Goal: Task Accomplishment & Management: Use online tool/utility

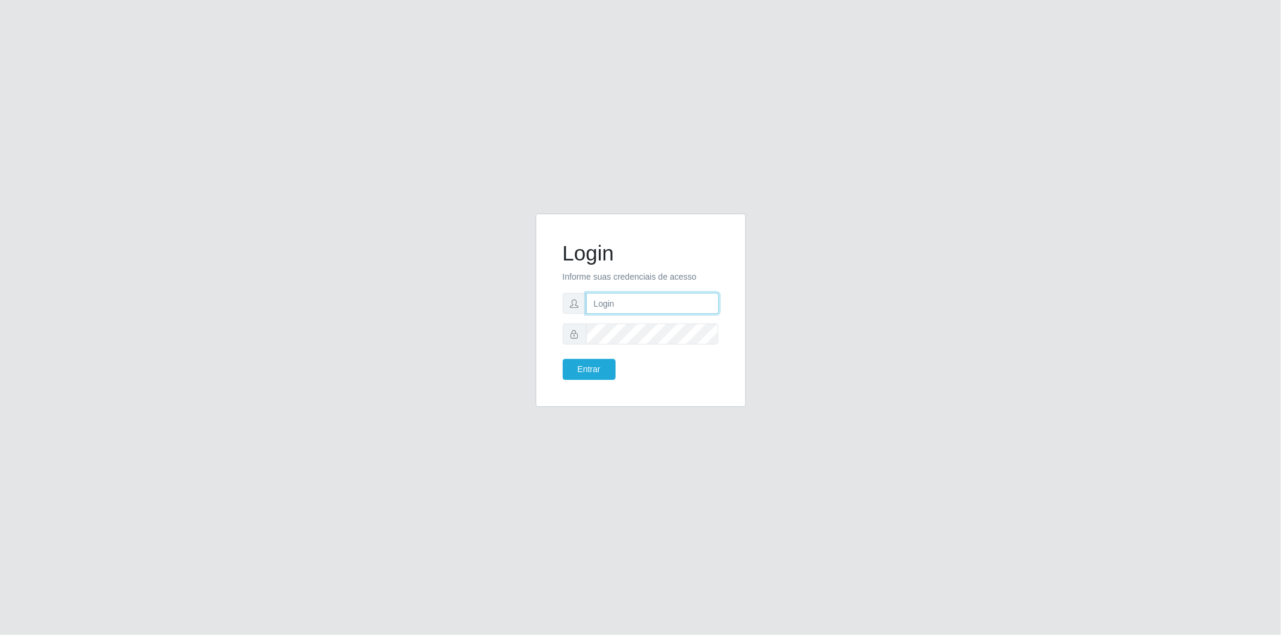
click at [597, 304] on input "text" at bounding box center [652, 303] width 133 height 21
type input "[EMAIL_ADDRESS][DOMAIN_NAME]"
click at [599, 367] on button "Entrar" at bounding box center [589, 369] width 53 height 21
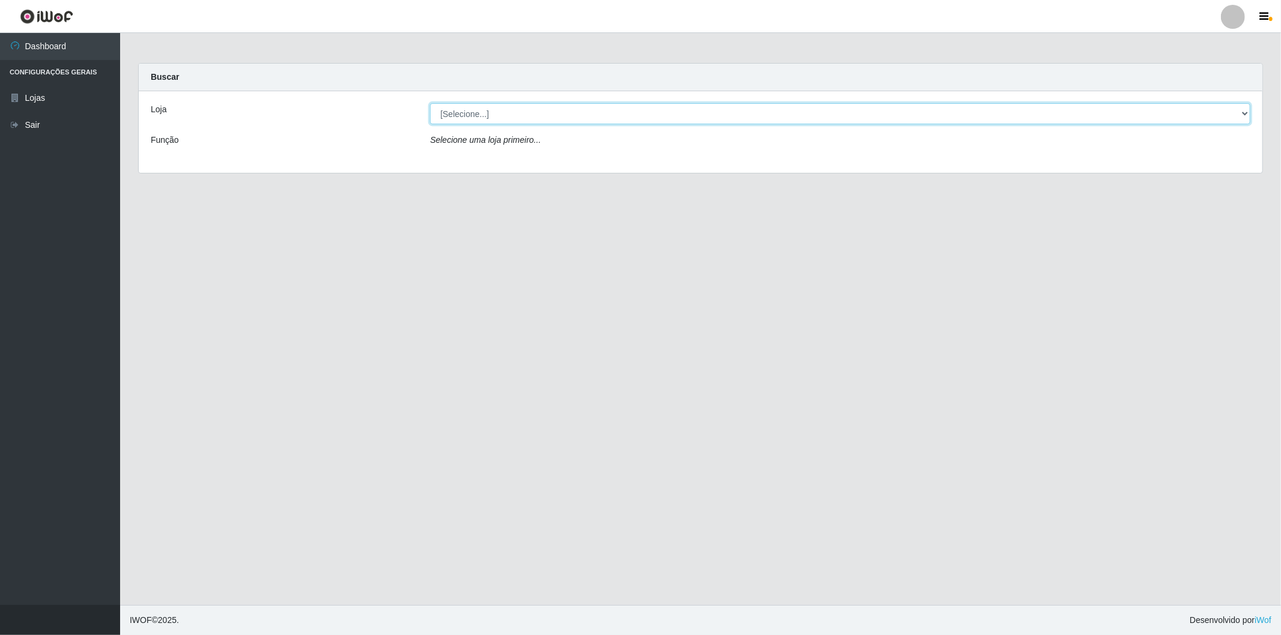
click at [554, 124] on select "[Selecione...] BomQueSó Agreste - Loja 2" at bounding box center [840, 113] width 820 height 21
select select "214"
click at [430, 103] on select "[Selecione...] BomQueSó Agreste - Loja 2" at bounding box center [840, 113] width 820 height 21
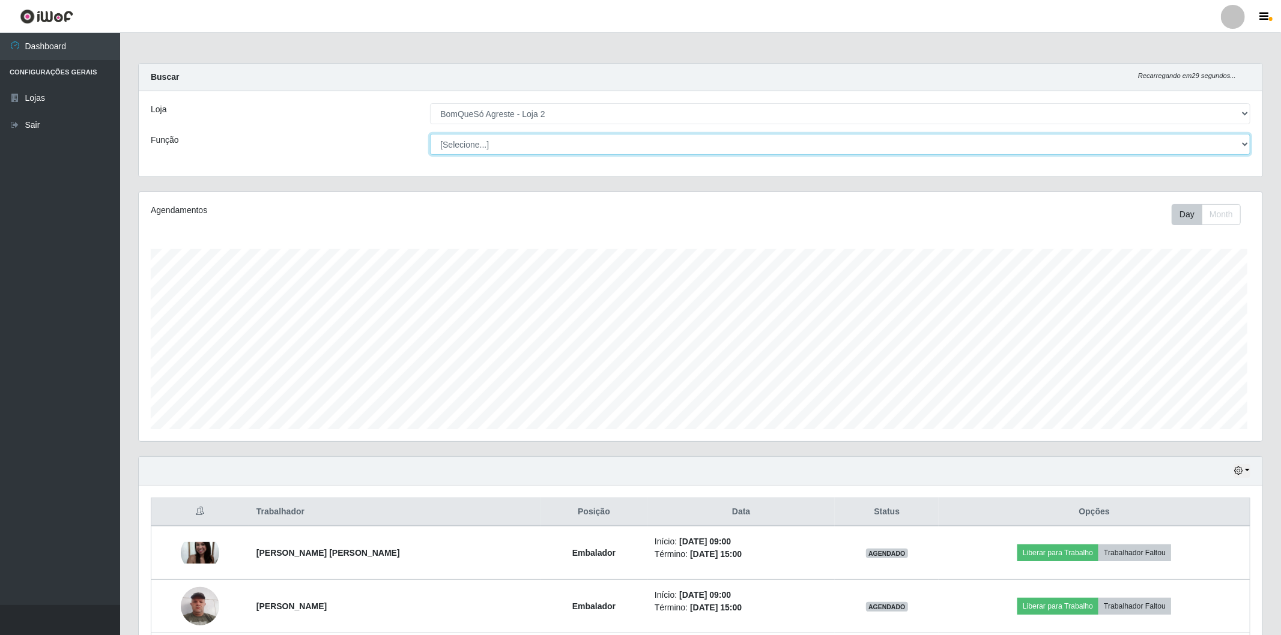
click at [524, 153] on select "[Selecione...] ASG ASG + ASG ++ Balconista Balconista + Balconista ++ Embalador…" at bounding box center [840, 144] width 820 height 21
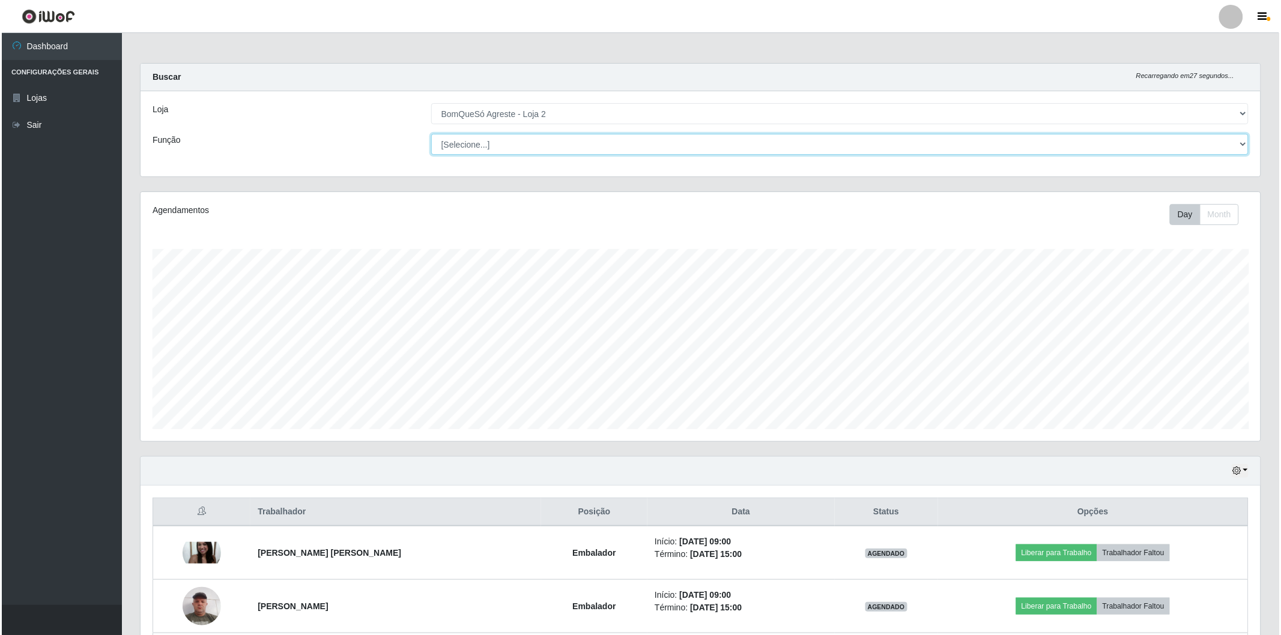
scroll to position [400, 0]
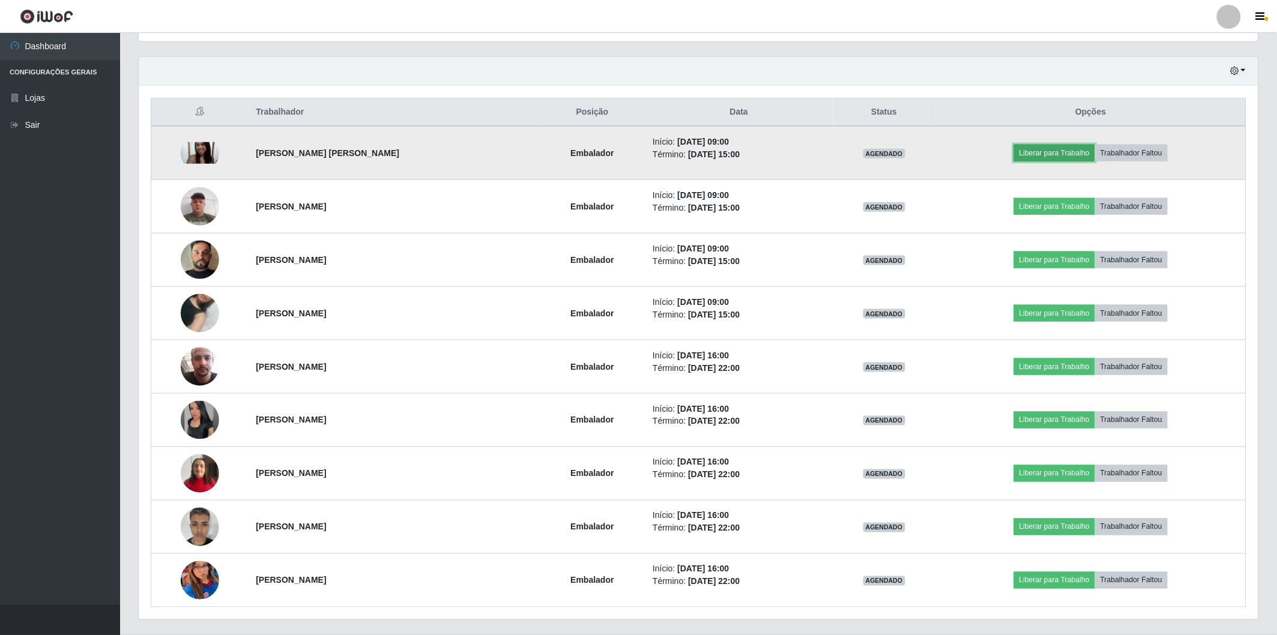
click at [1052, 150] on button "Liberar para Trabalho" at bounding box center [1054, 153] width 81 height 17
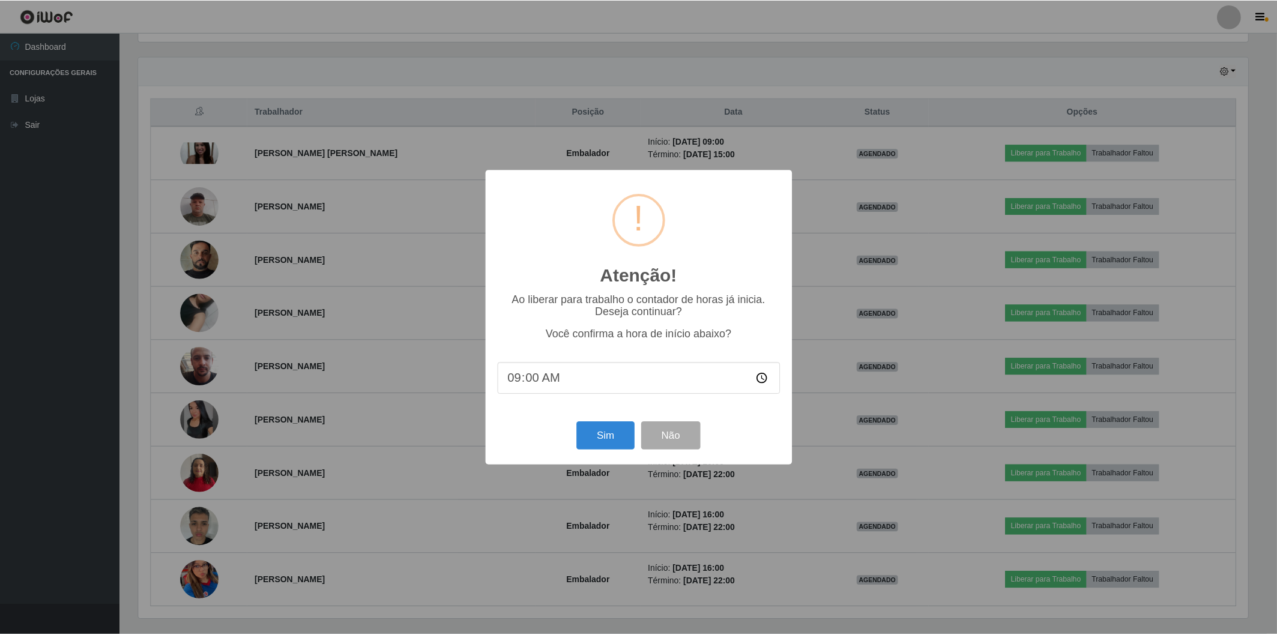
scroll to position [249, 1113]
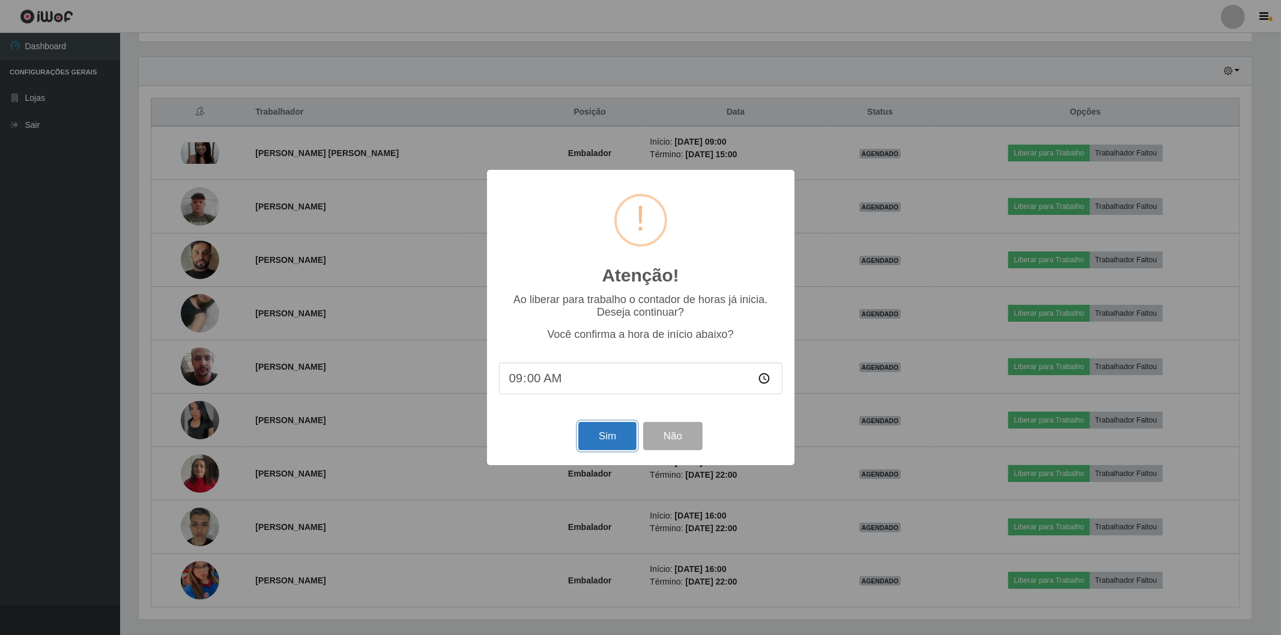
click at [597, 427] on button "Sim" at bounding box center [607, 436] width 58 height 28
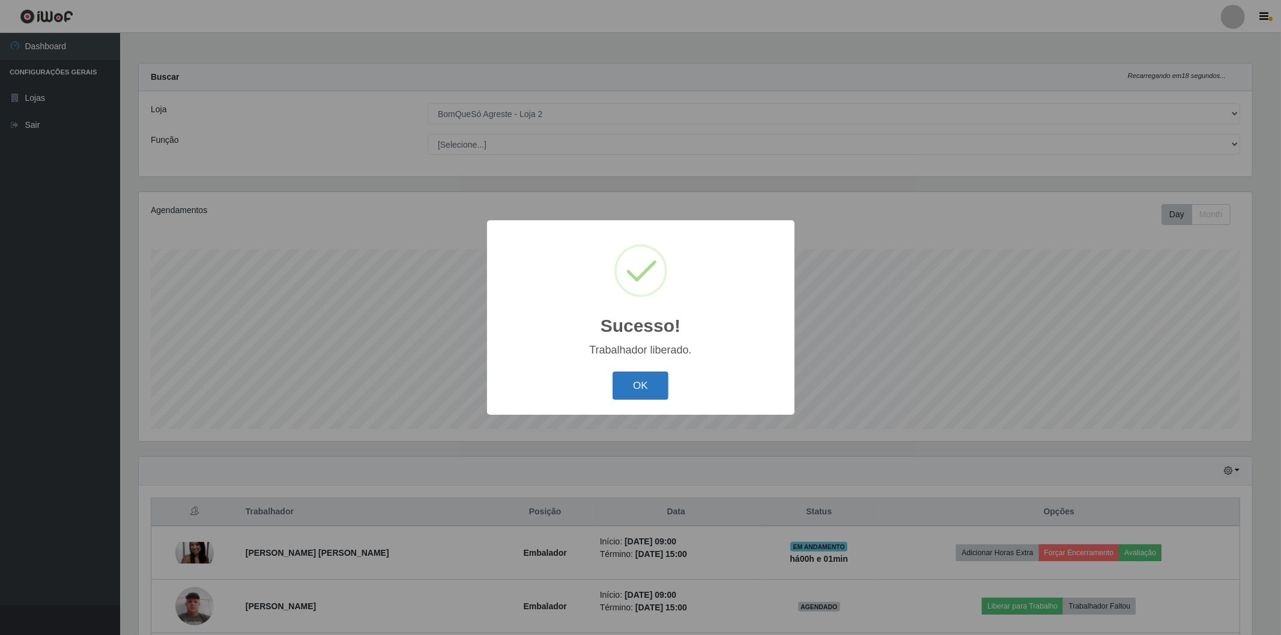
click at [623, 391] on button "OK" at bounding box center [640, 386] width 56 height 28
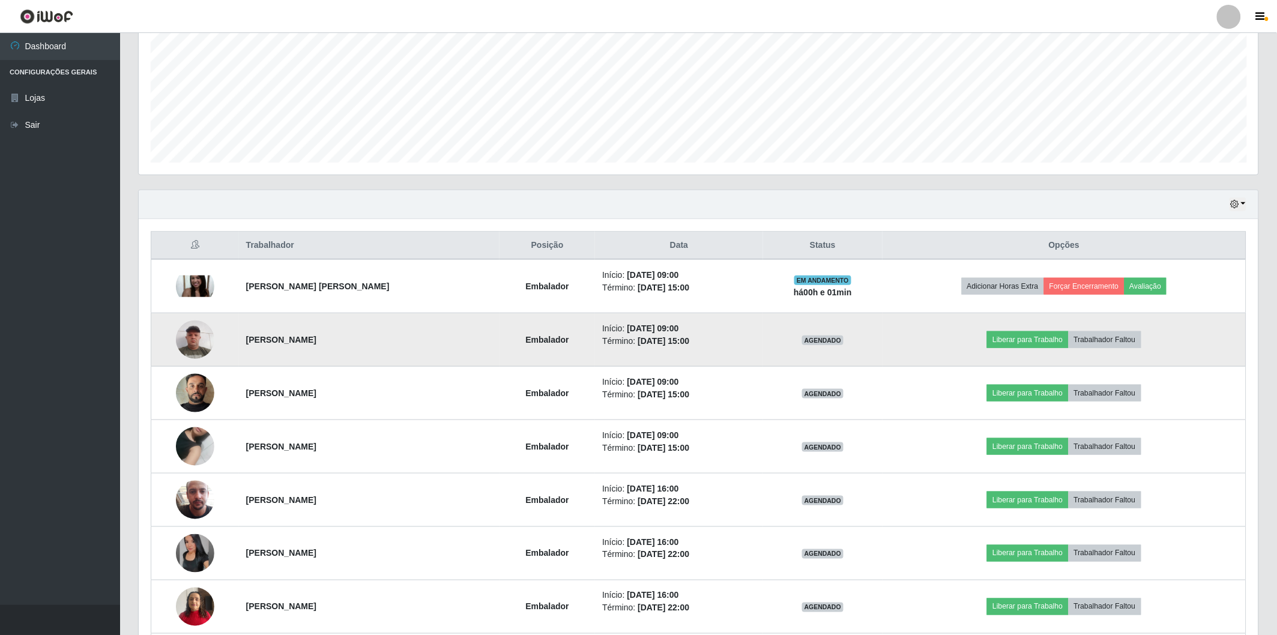
scroll to position [400, 0]
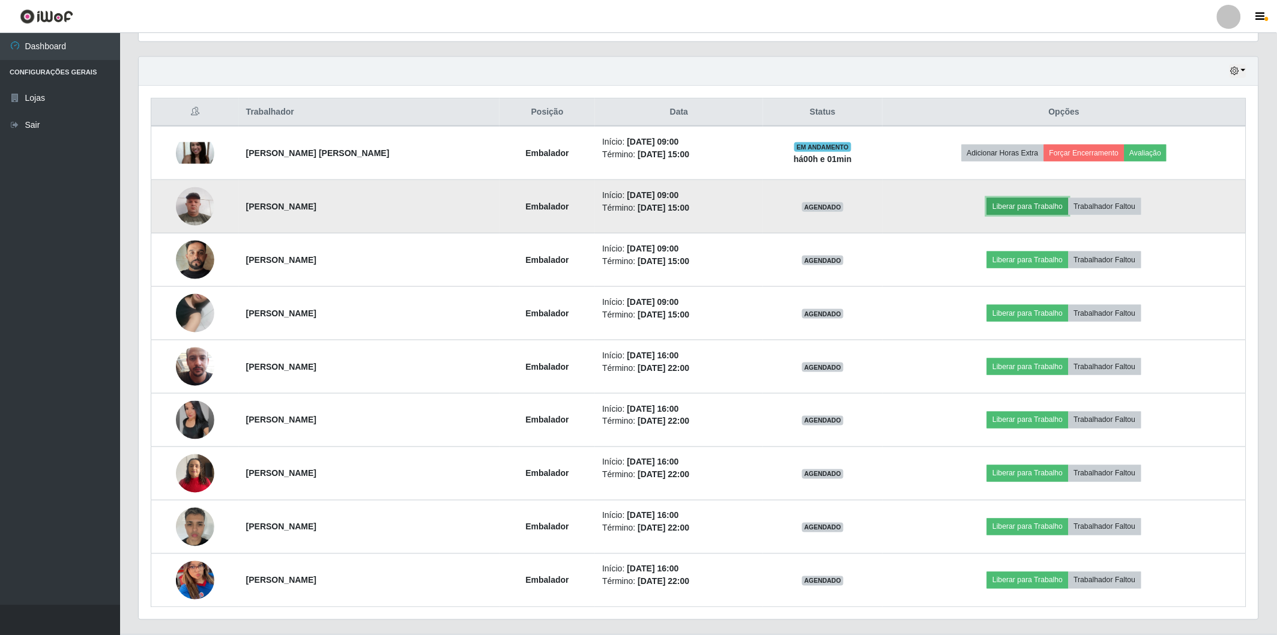
click at [1009, 205] on button "Liberar para Trabalho" at bounding box center [1027, 206] width 81 height 17
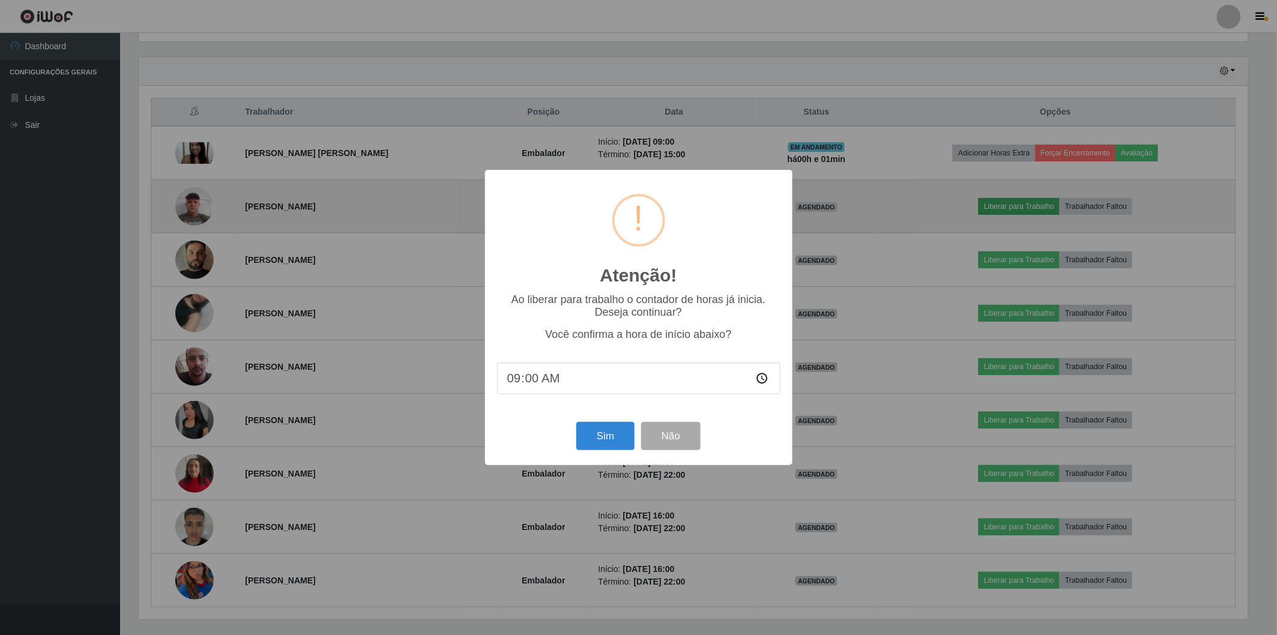
scroll to position [249, 1113]
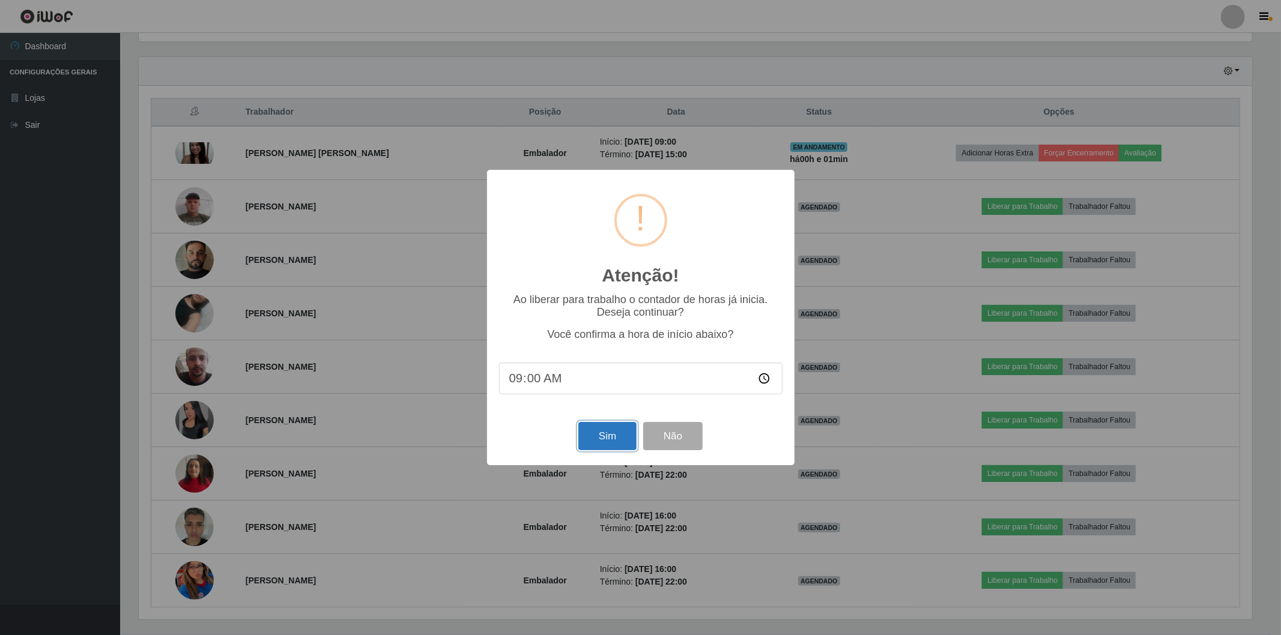
click at [628, 437] on button "Sim" at bounding box center [607, 436] width 58 height 28
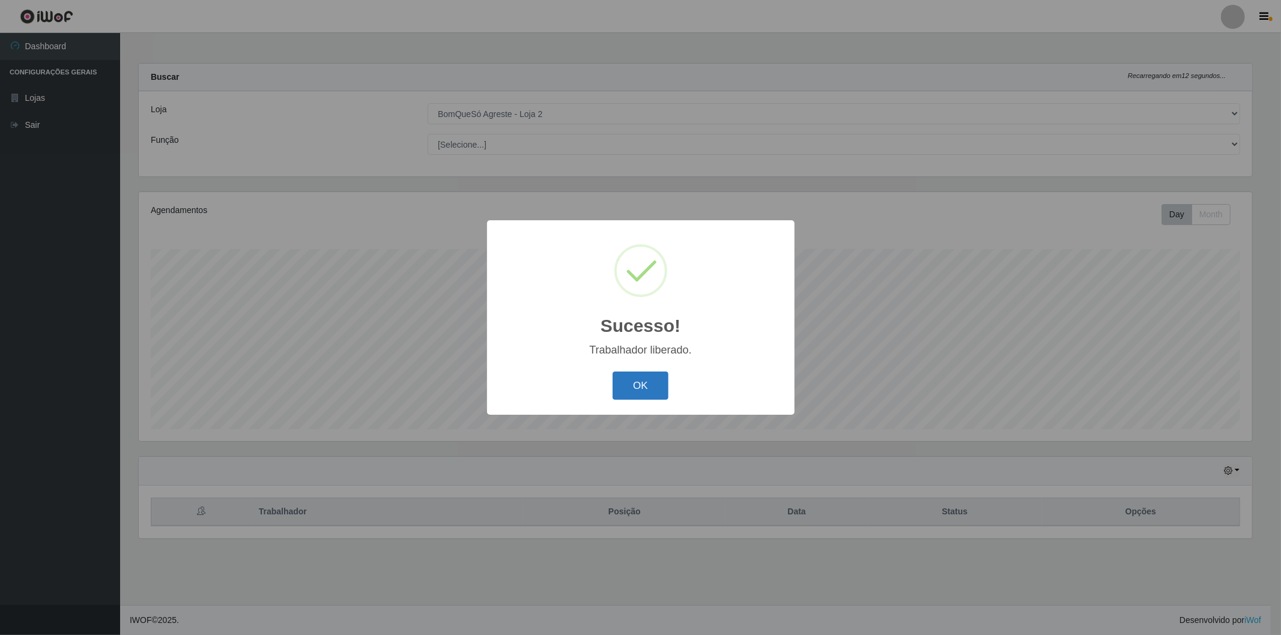
click at [647, 389] on button "OK" at bounding box center [640, 386] width 56 height 28
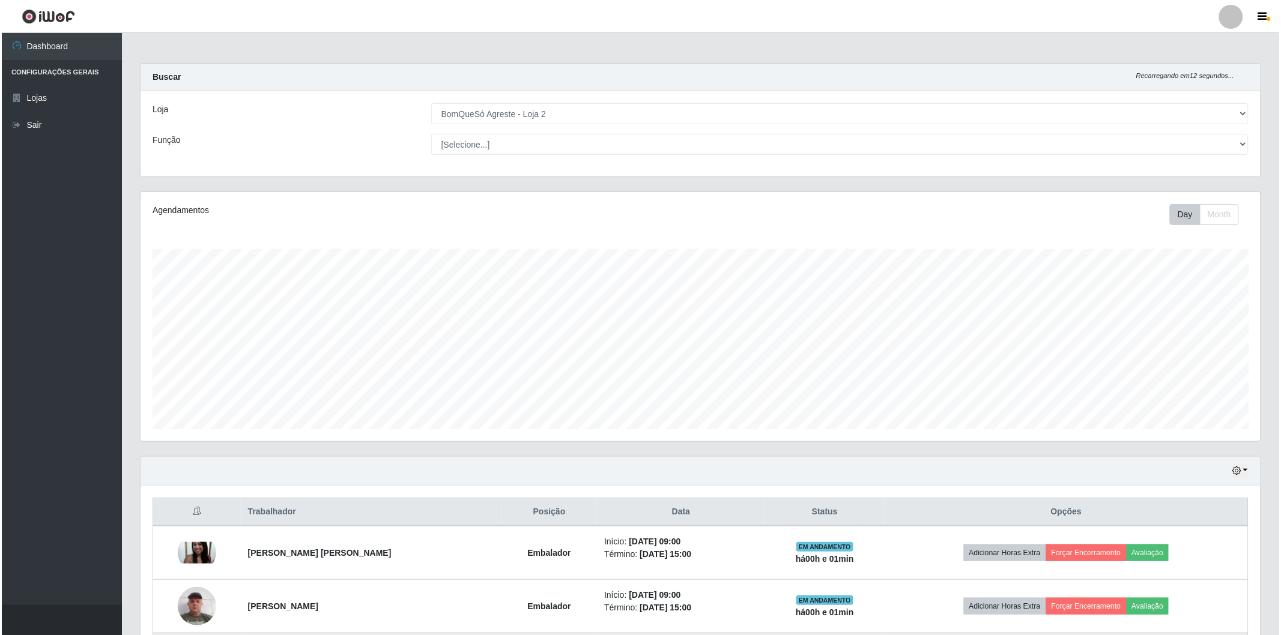
scroll to position [267, 0]
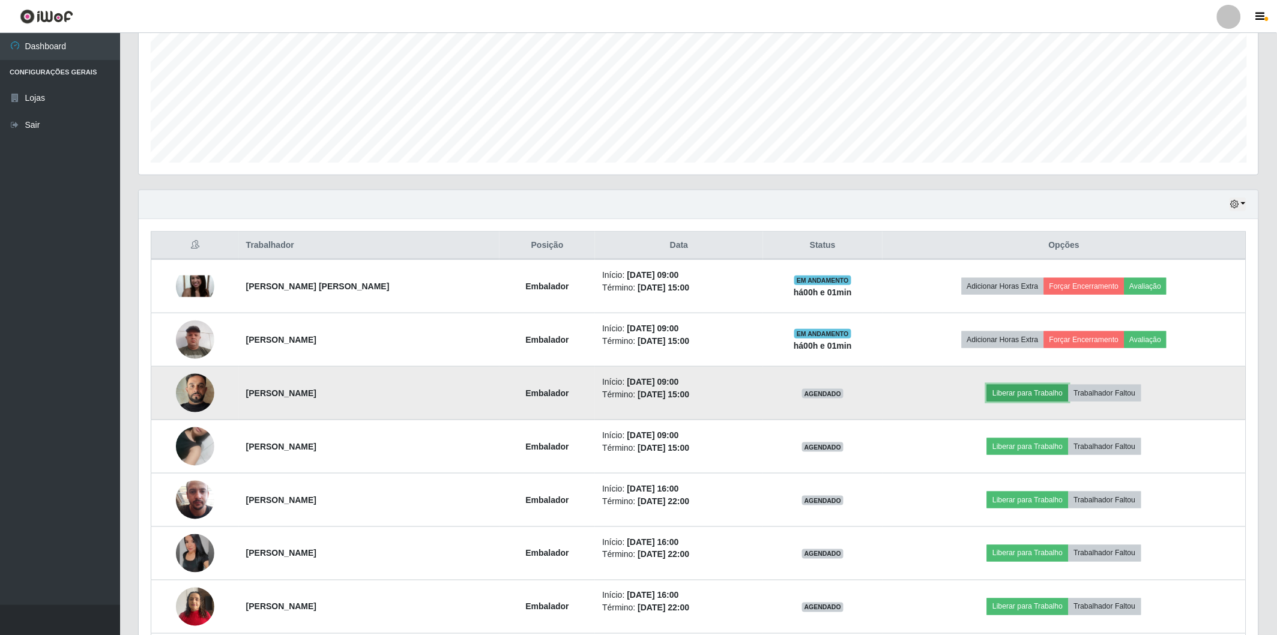
click at [1043, 387] on button "Liberar para Trabalho" at bounding box center [1027, 393] width 81 height 17
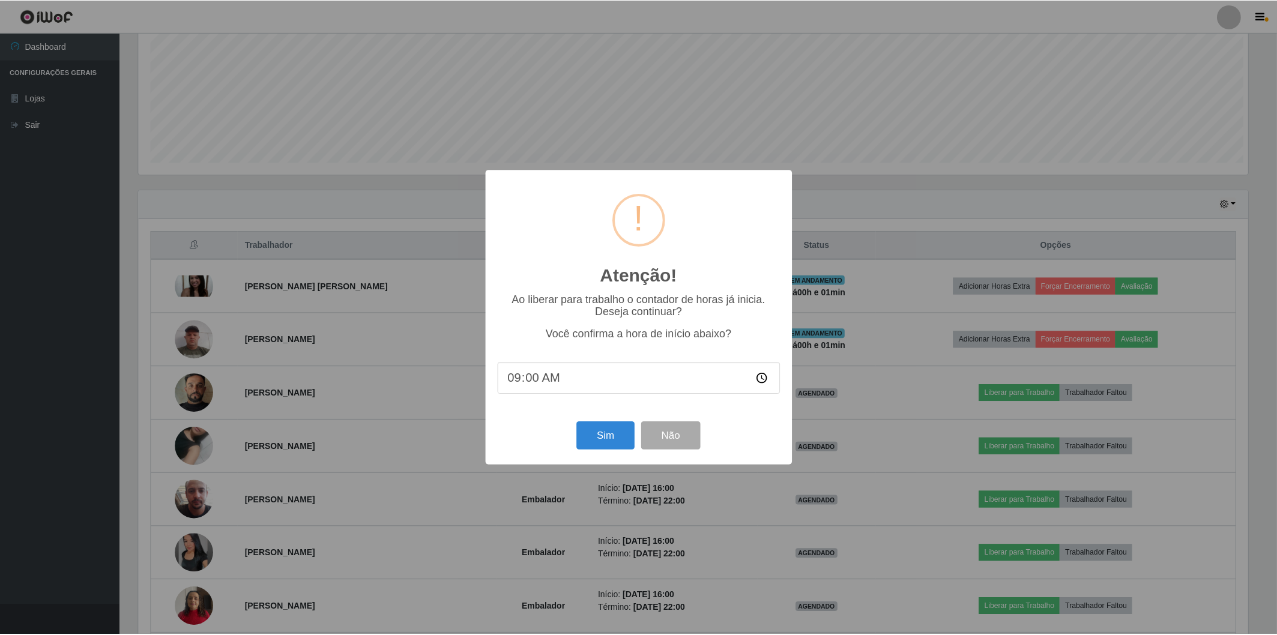
scroll to position [249, 1113]
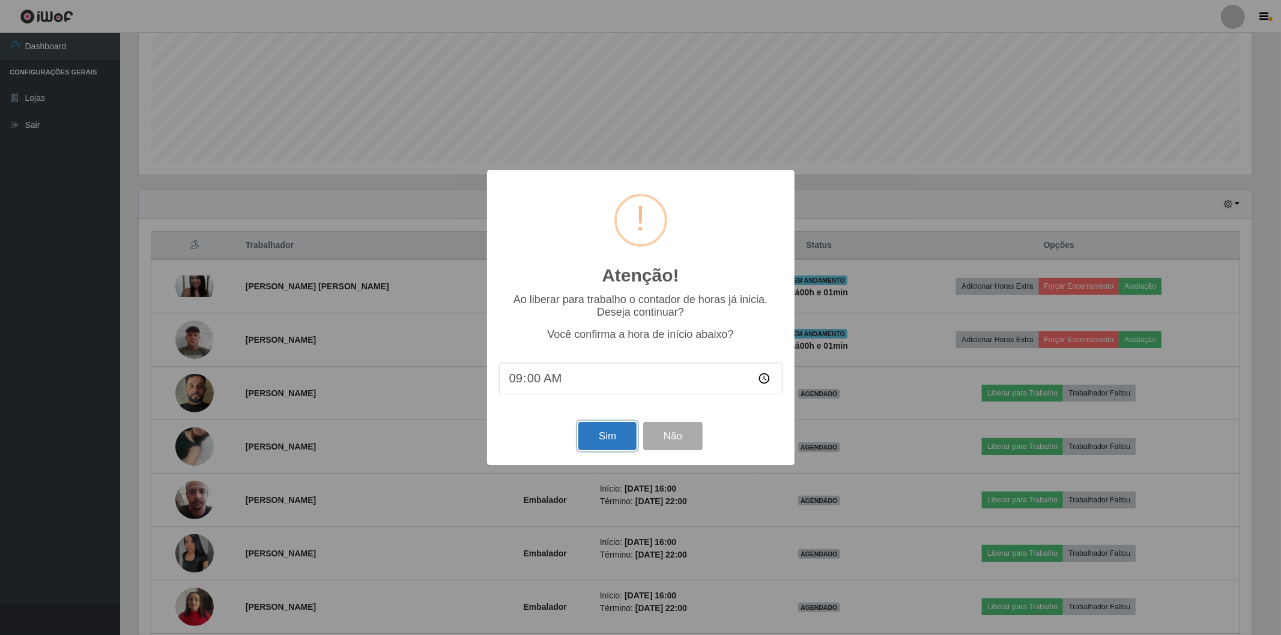
click at [590, 440] on button "Sim" at bounding box center [607, 436] width 58 height 28
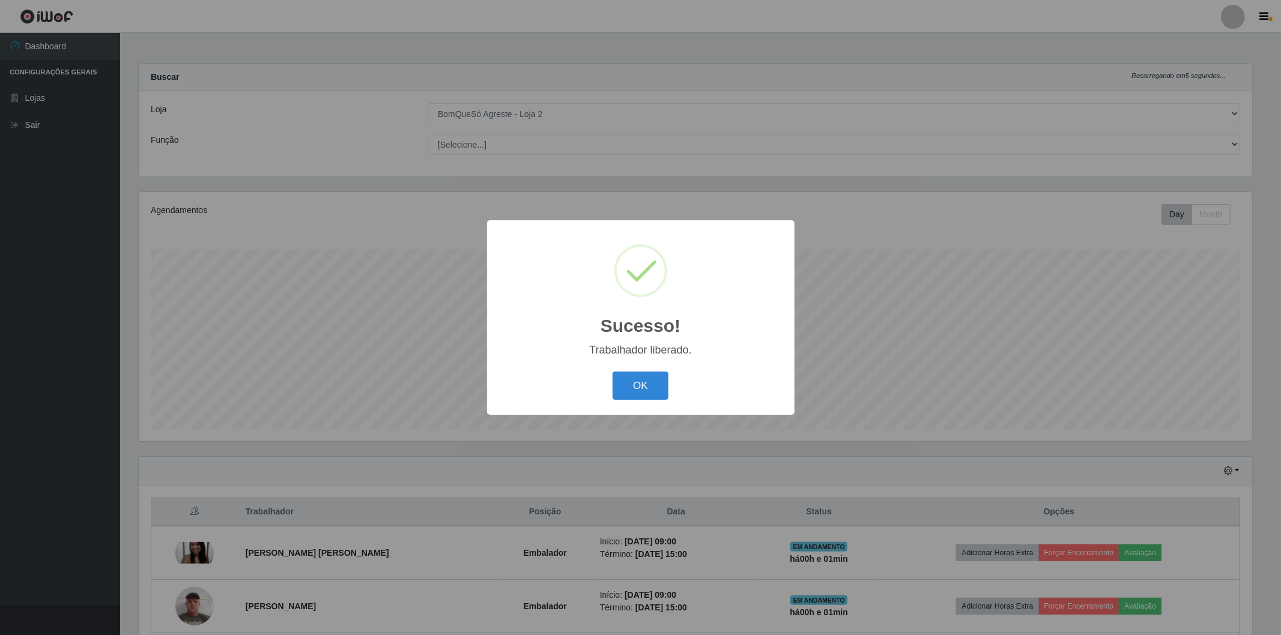
drag, startPoint x: 640, startPoint y: 387, endPoint x: 796, endPoint y: 364, distance: 157.8
click at [640, 386] on button "OK" at bounding box center [640, 386] width 56 height 28
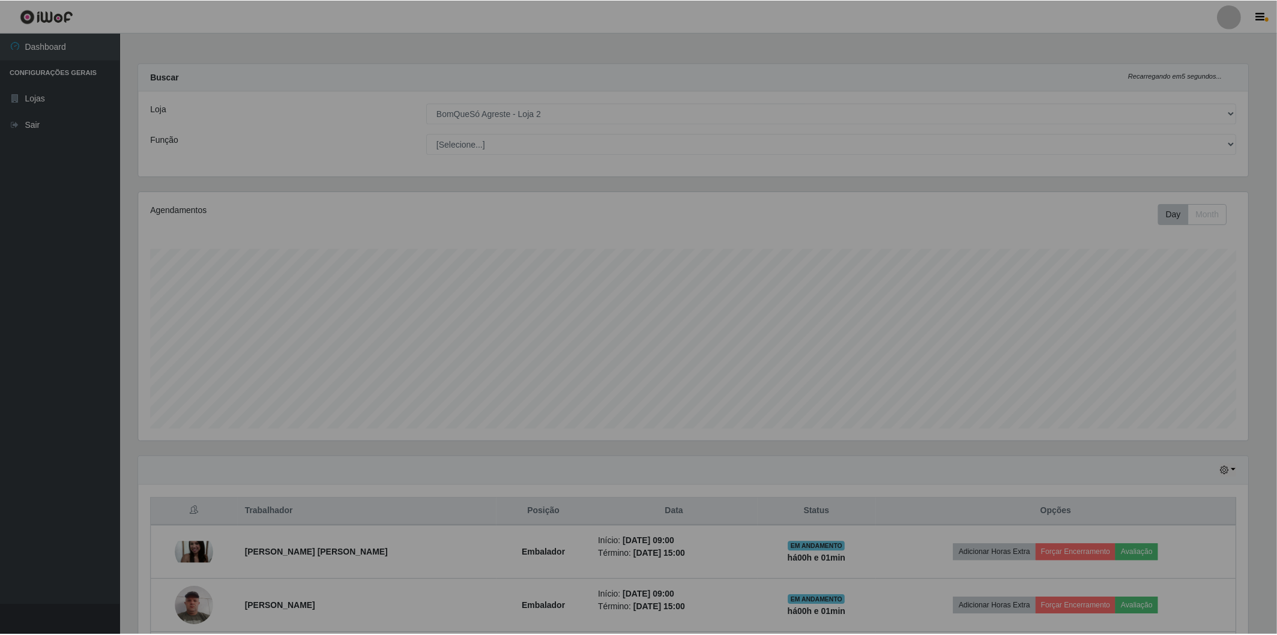
scroll to position [0, 0]
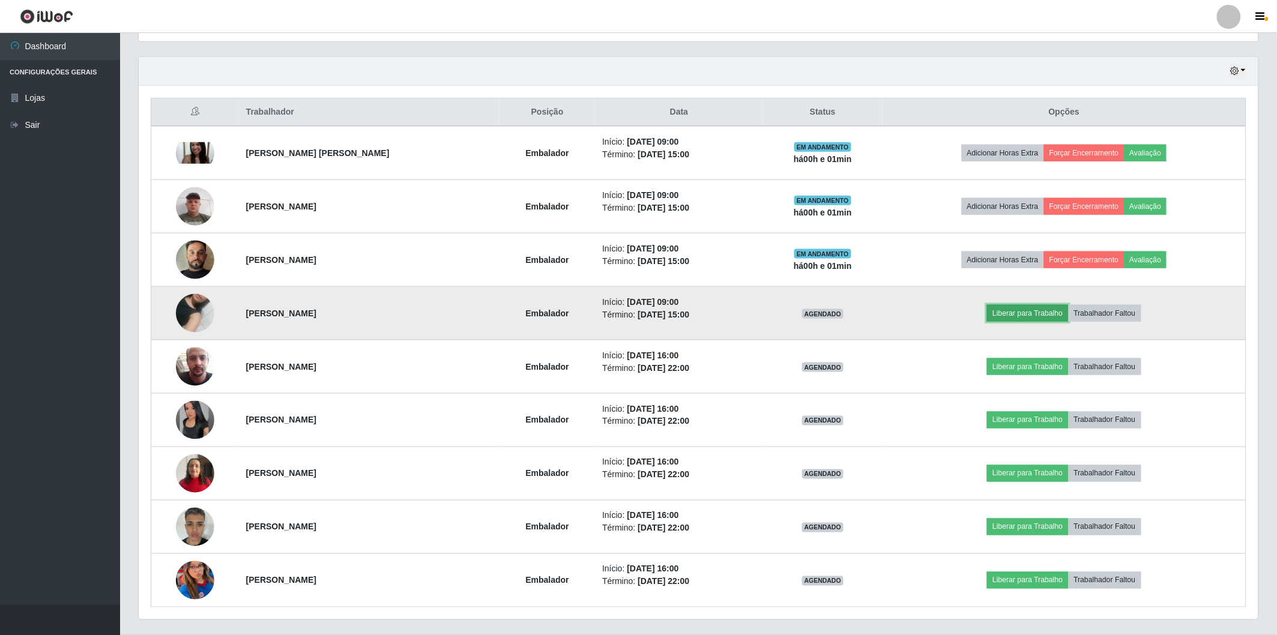
click at [1016, 315] on button "Liberar para Trabalho" at bounding box center [1027, 313] width 81 height 17
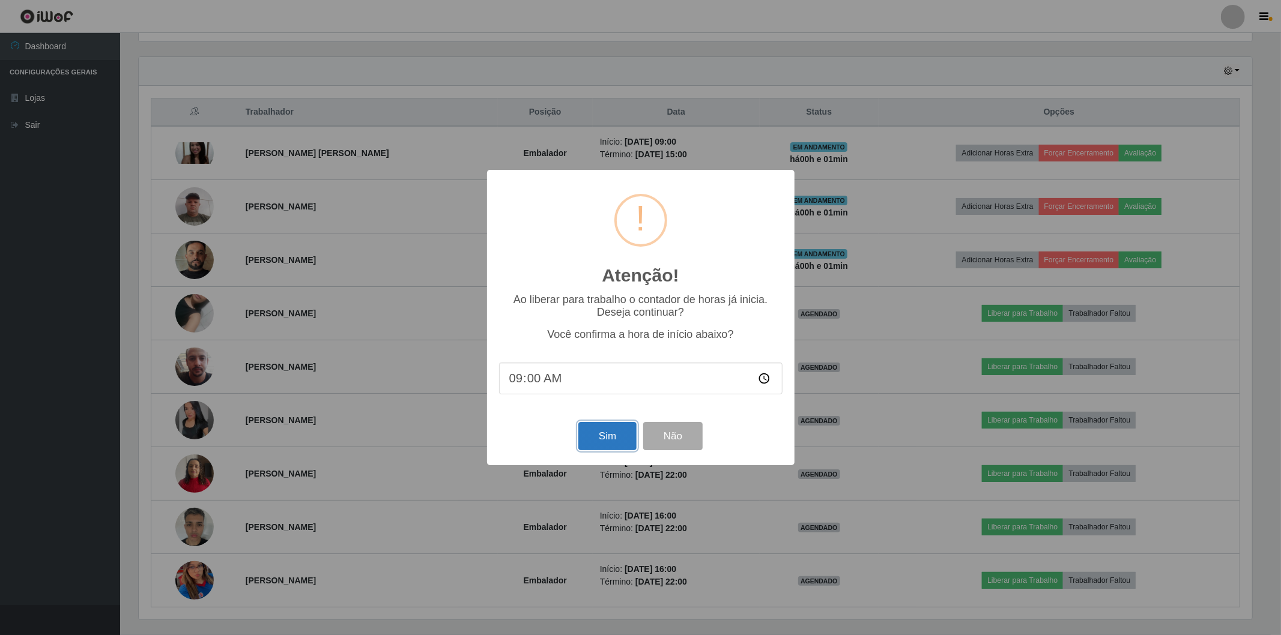
click at [617, 439] on button "Sim" at bounding box center [607, 436] width 58 height 28
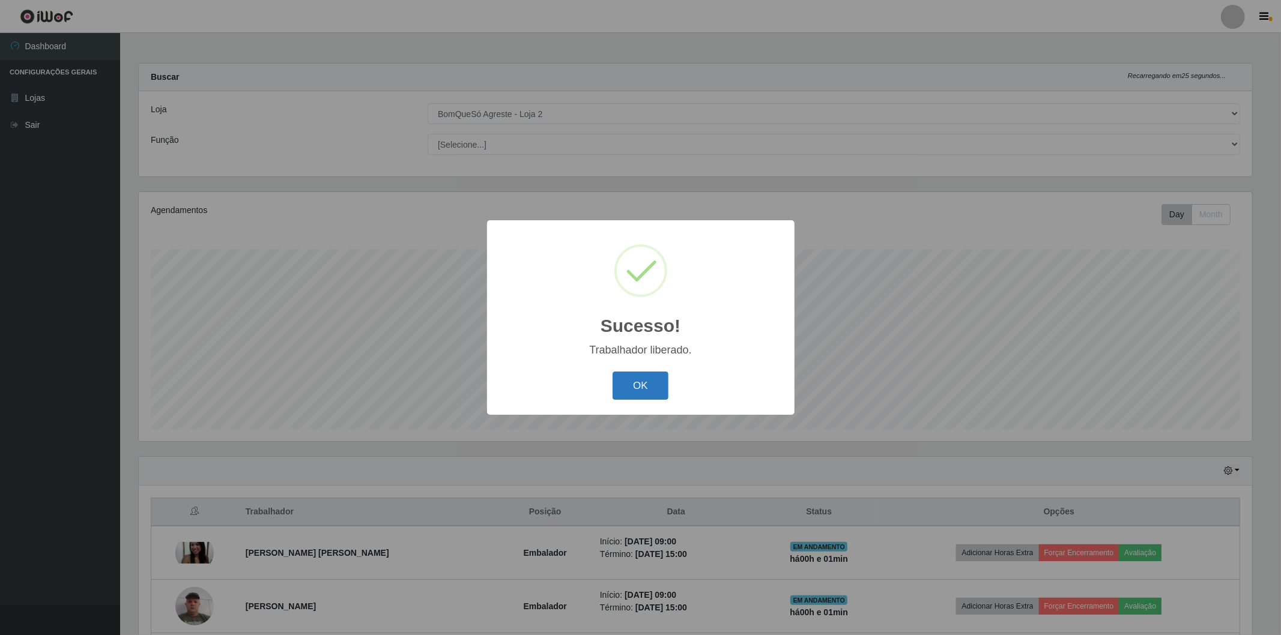
click at [627, 376] on button "OK" at bounding box center [640, 386] width 56 height 28
